Goal: Navigation & Orientation: Find specific page/section

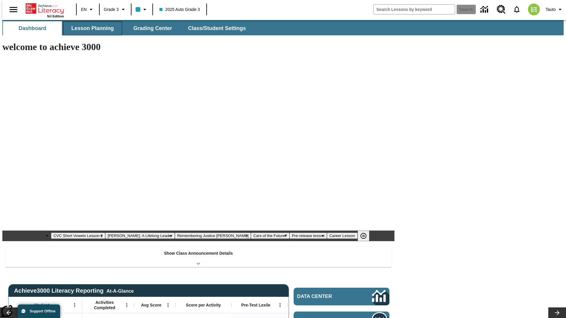
click at [90, 28] on button "Lesson Planning" at bounding box center [92, 28] width 59 height 14
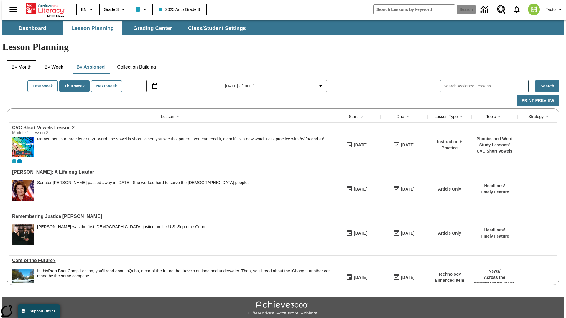
click at [20, 60] on button "By Month" at bounding box center [21, 67] width 29 height 14
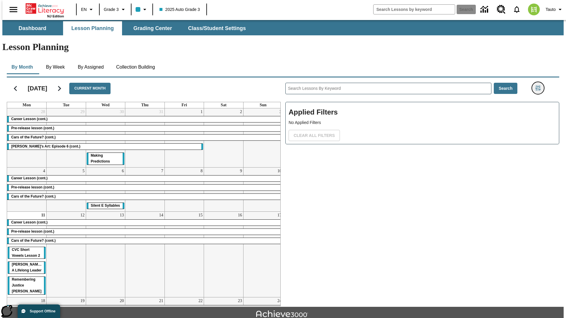
click at [539, 85] on icon "Filters Side menu" at bounding box center [537, 87] width 5 height 5
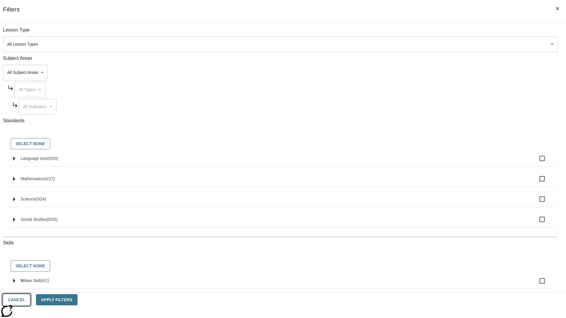
click at [30, 300] on button "Cancel" at bounding box center [16, 299] width 27 height 11
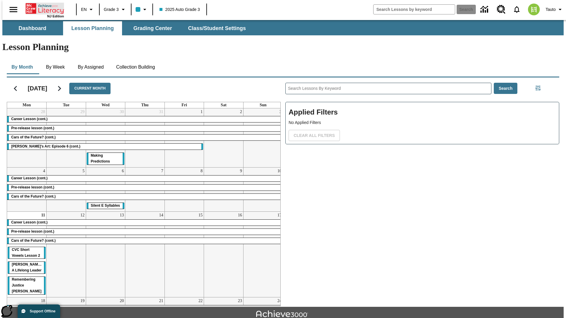
click at [42, 8] on icon "Home" at bounding box center [45, 9] width 39 height 12
